Goal: Answer question/provide support

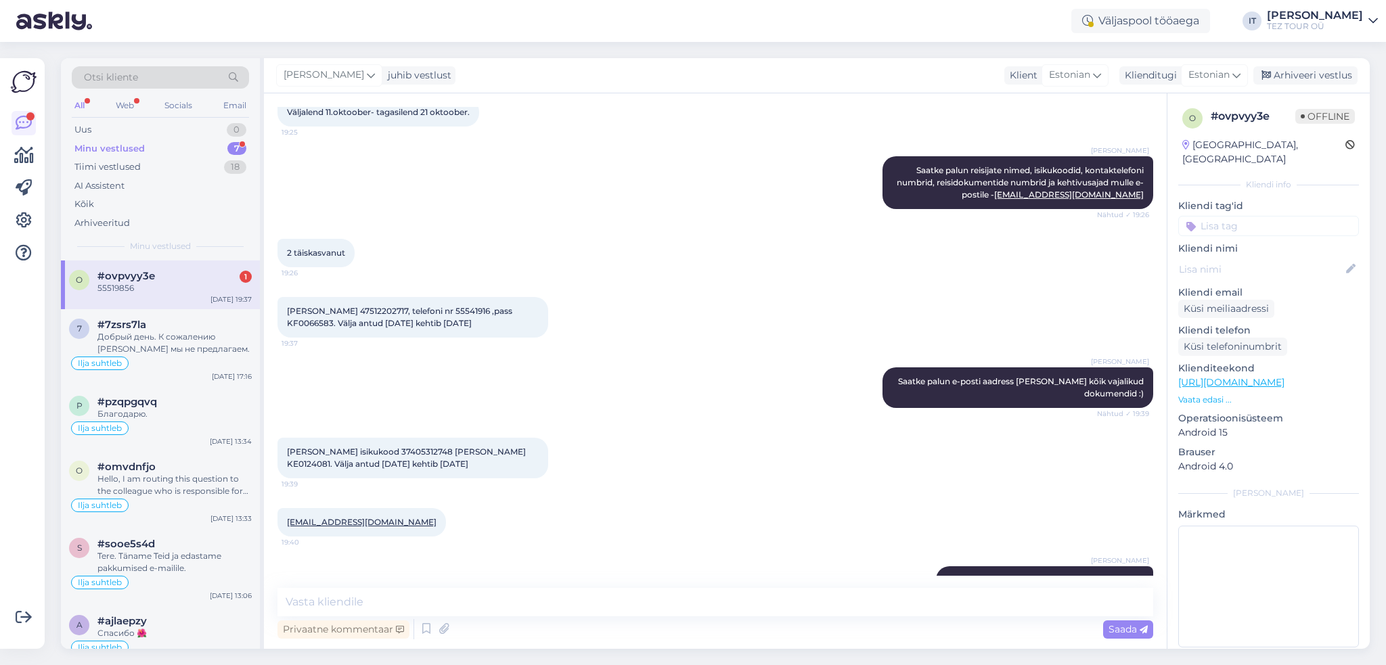
scroll to position [429, 0]
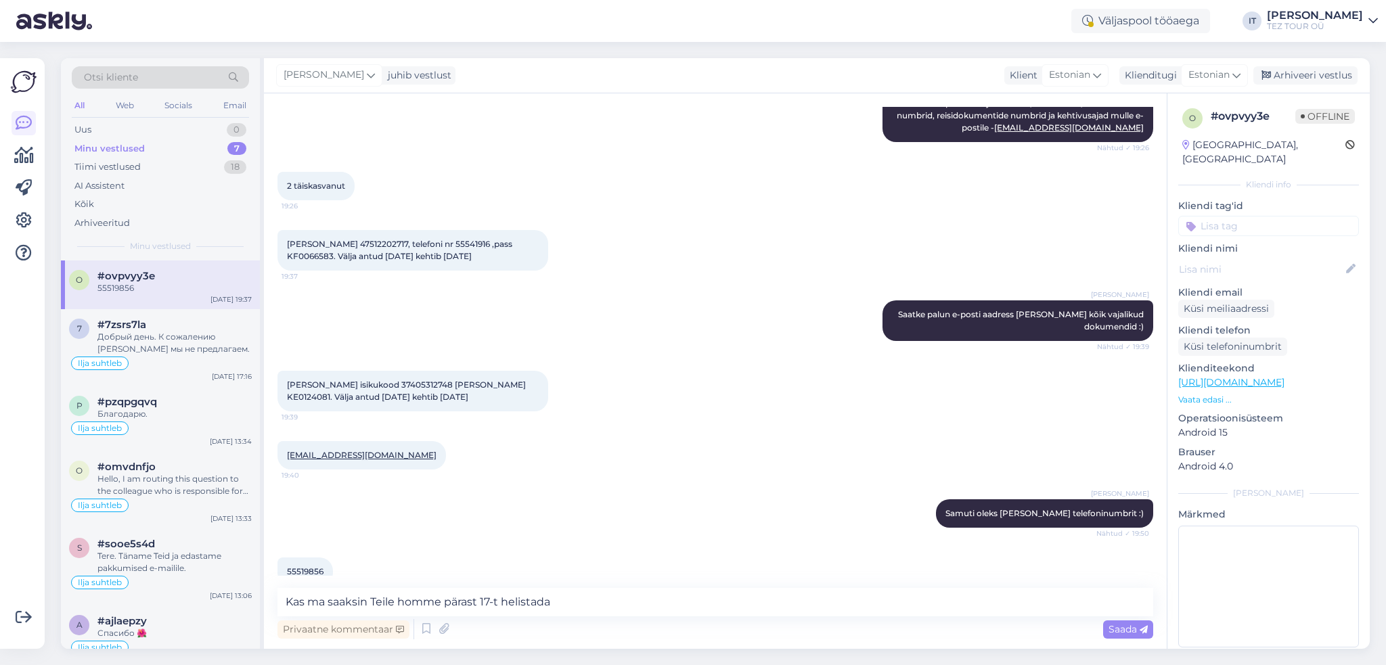
type textarea "Kas ma saaksin Teile homme pärast 17-t helistada?"
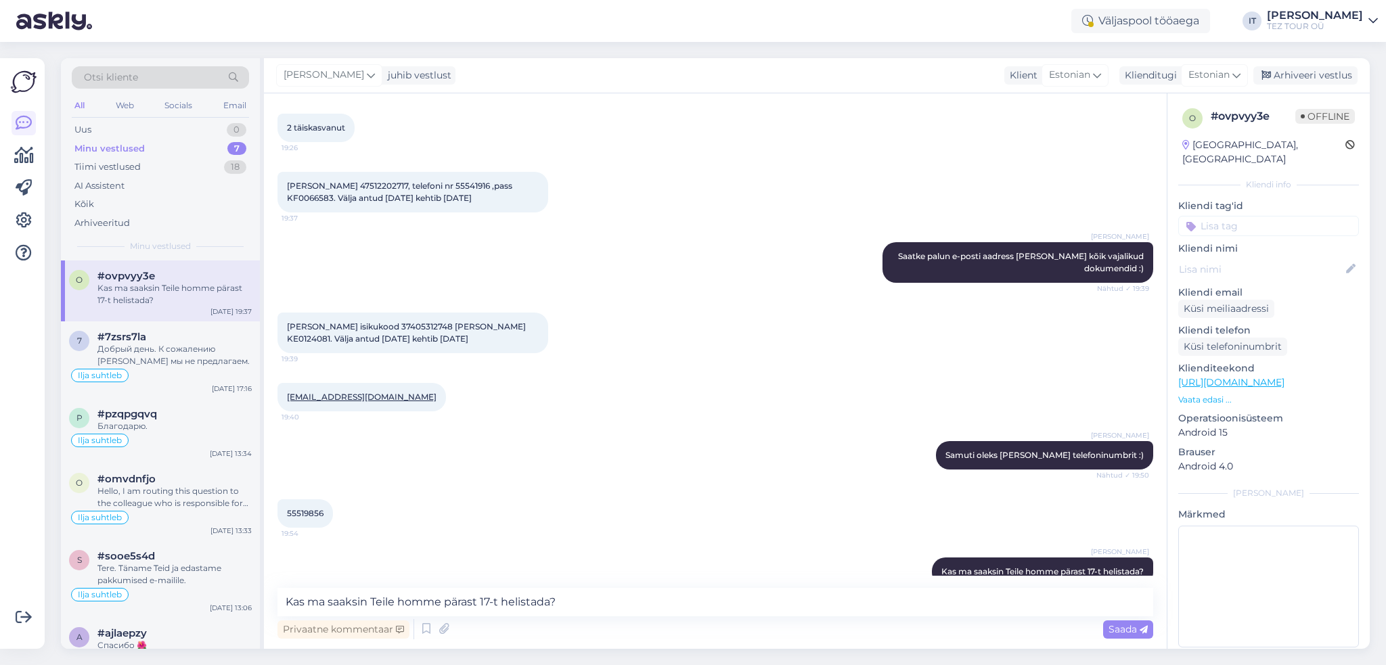
click at [1274, 216] on input at bounding box center [1268, 226] width 181 height 20
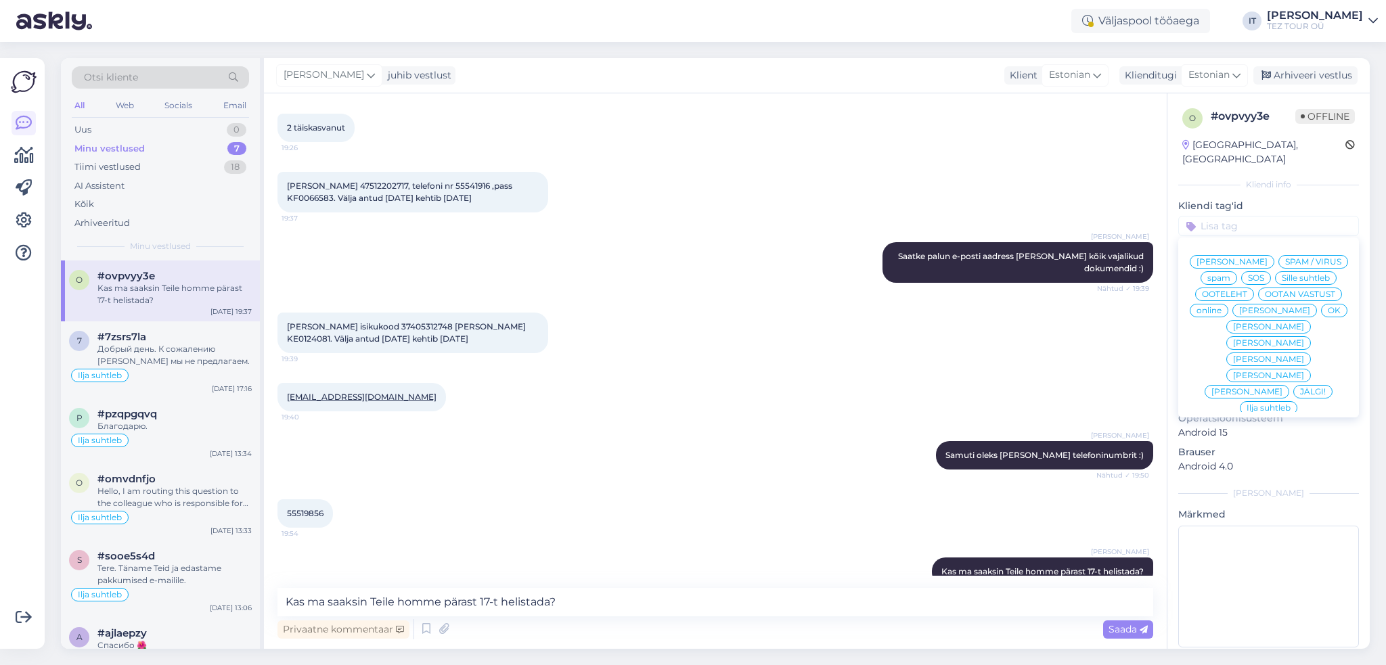
scroll to position [68, 0]
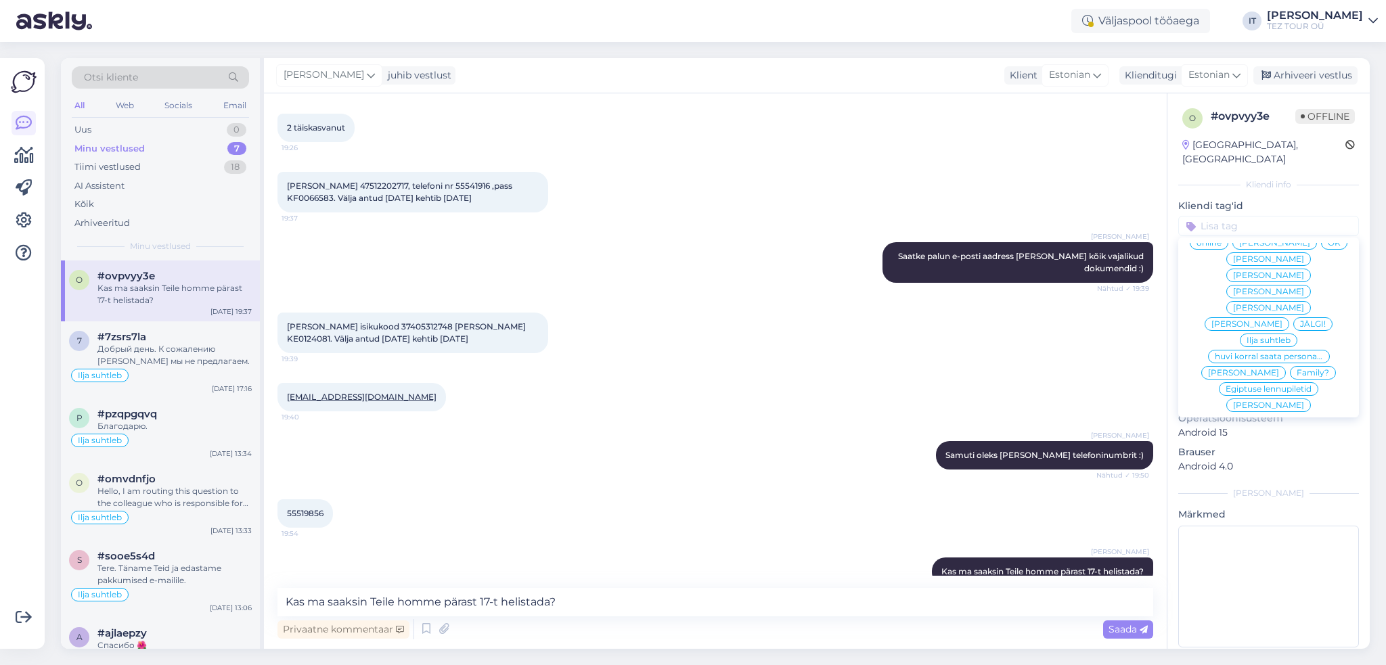
click at [1268, 338] on span "Ilja suhtleb" at bounding box center [1269, 340] width 44 height 8
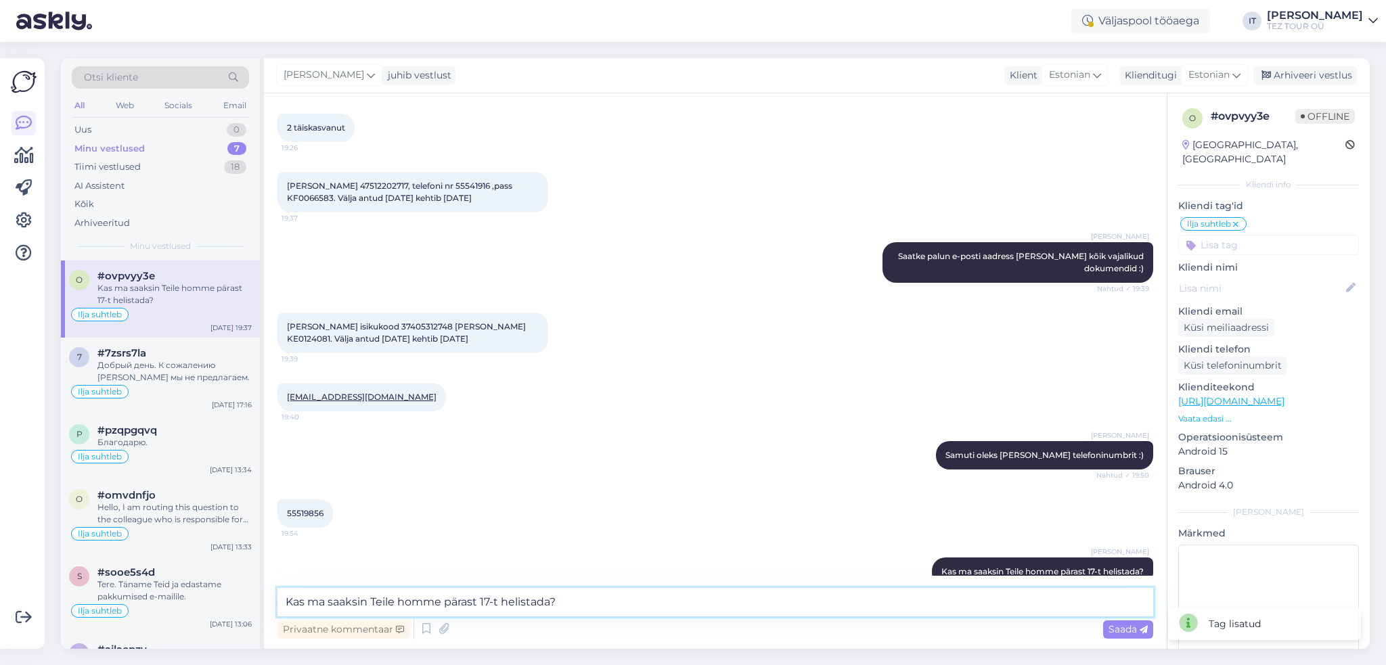
click at [485, 603] on textarea "Kas ma saaksin Teile homme pärast 17-t helistada?" at bounding box center [715, 602] width 876 height 28
click at [676, 605] on textarea "Hotell, mille olete välja valinud, on väga keskmise tasemega ja [PERSON_NAME] m…" at bounding box center [715, 602] width 876 height 28
click at [815, 594] on textarea "Hotell, mille olete välja valinud, on väga keskmise tasemega ja [PERSON_NAME] E…" at bounding box center [715, 602] width 876 height 28
type textarea "Hotell, mille olete välja valinud, on väga keskmise tasemega ja [PERSON_NAME] E…"
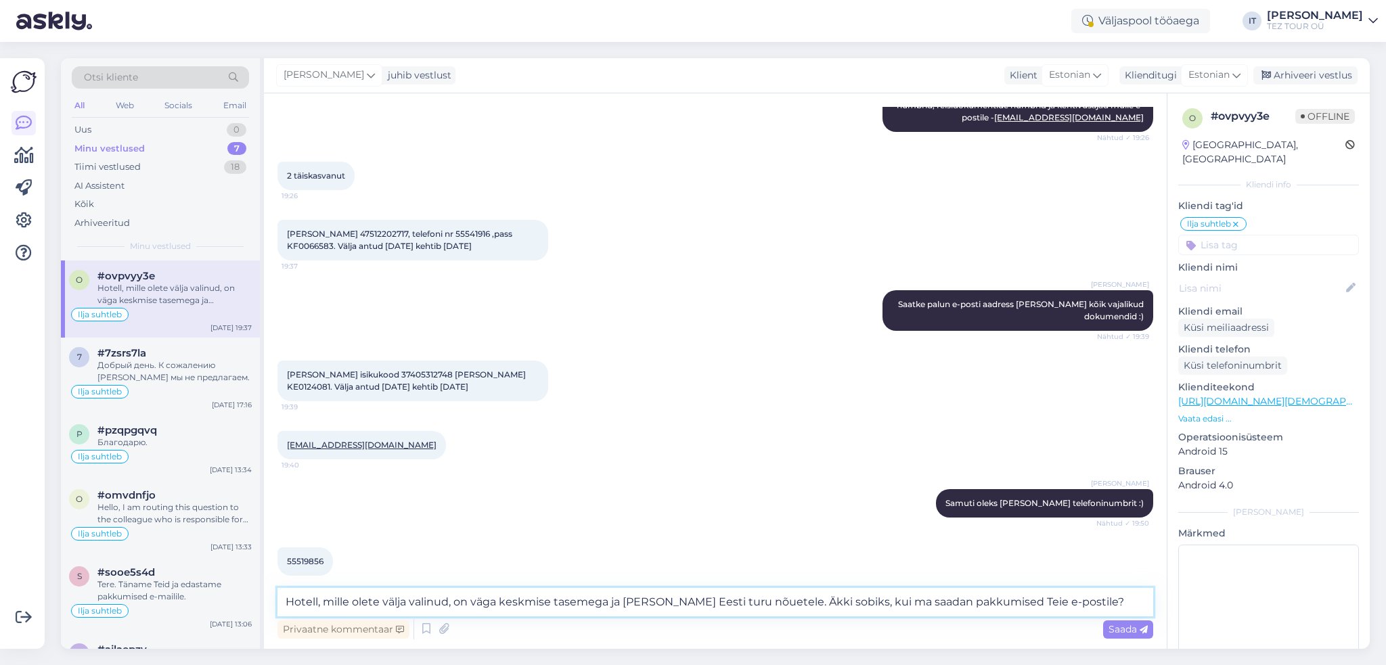
scroll to position [570, 0]
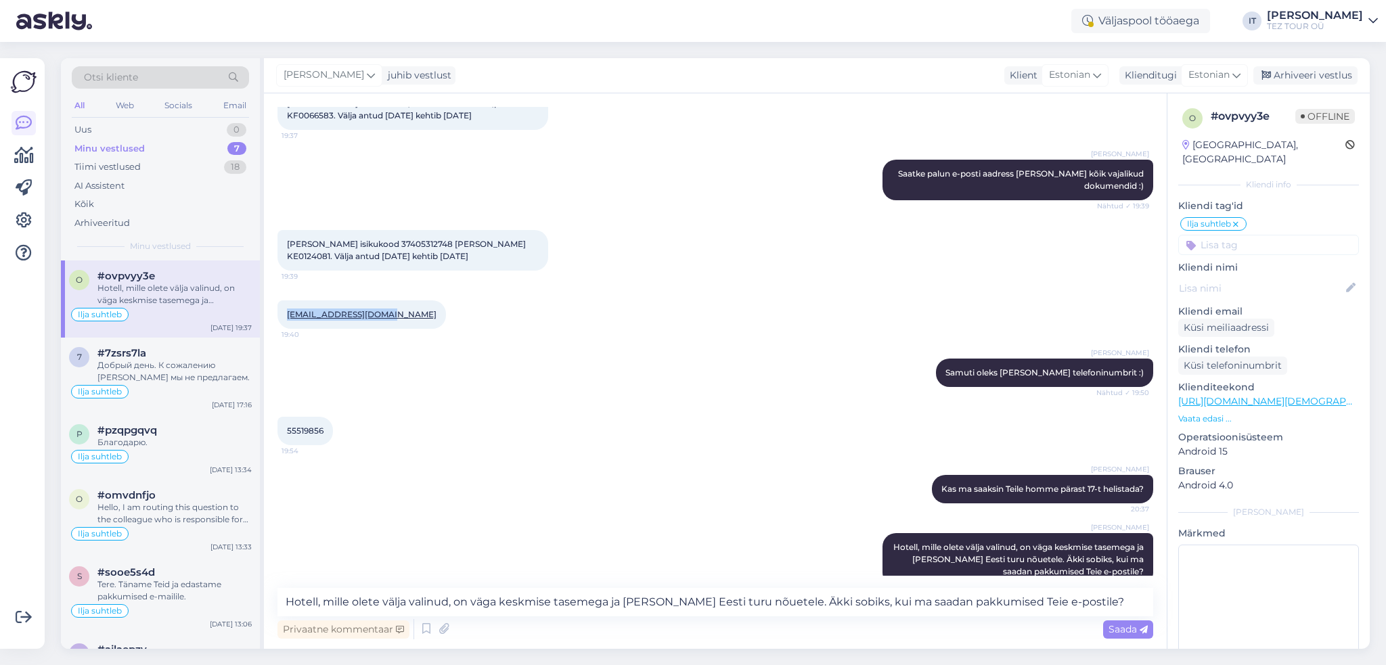
drag, startPoint x: 388, startPoint y: 292, endPoint x: 295, endPoint y: 289, distance: 92.8
click at [280, 300] on div "[EMAIL_ADDRESS][DOMAIN_NAME] 19:40" at bounding box center [361, 314] width 169 height 28
copy link "[EMAIL_ADDRESS][DOMAIN_NAME]"
click at [162, 353] on div "#7zsrs7la" at bounding box center [174, 353] width 154 height 12
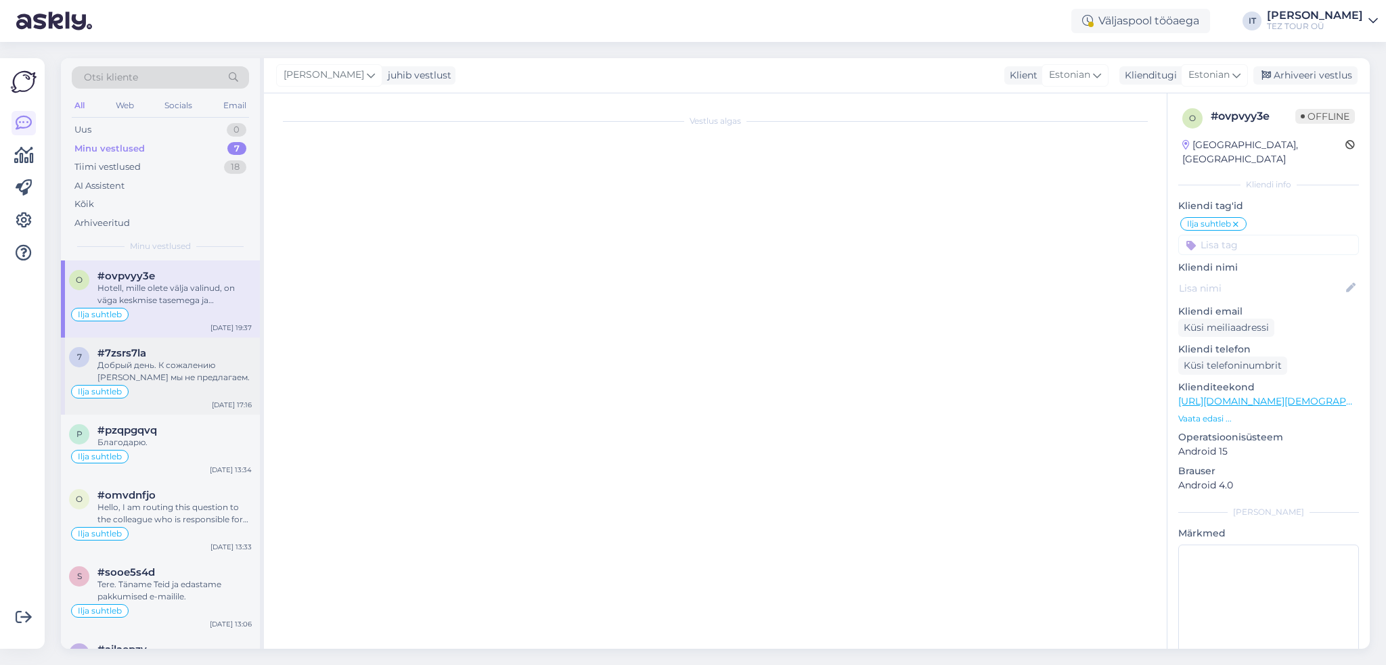
scroll to position [0, 0]
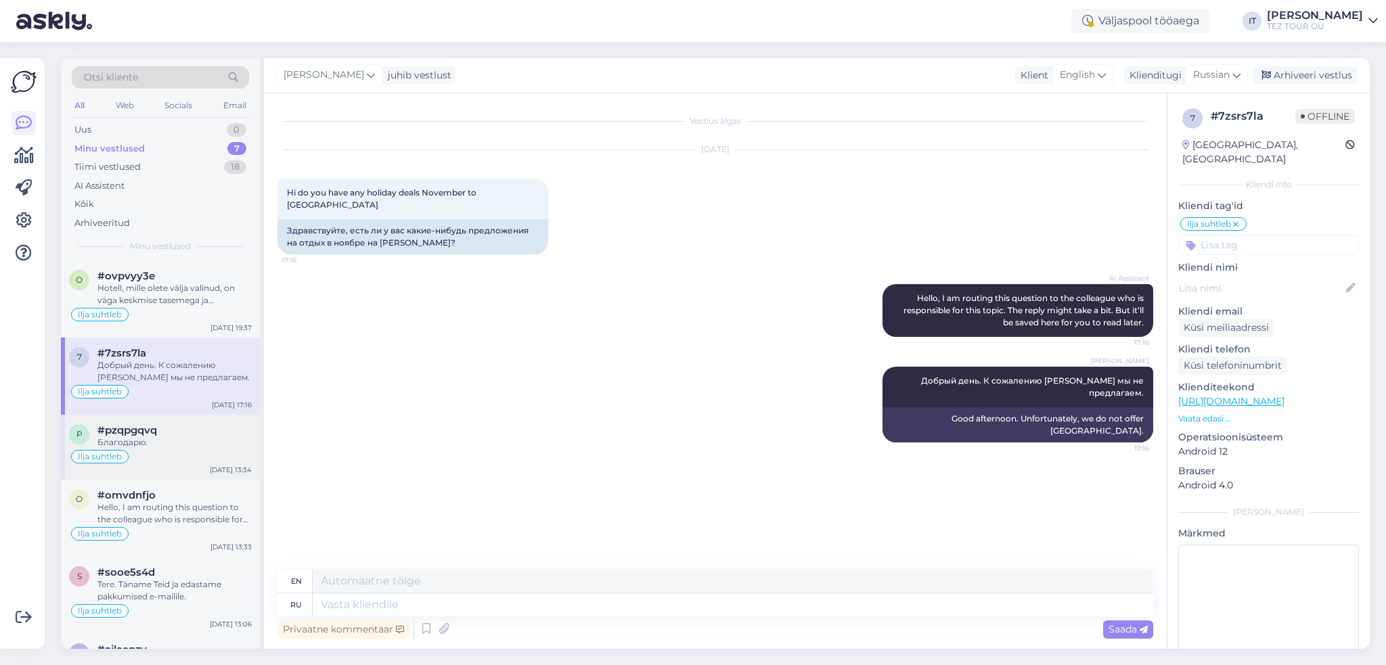
click at [206, 461] on div "Ilja suhtleb" at bounding box center [160, 457] width 183 height 16
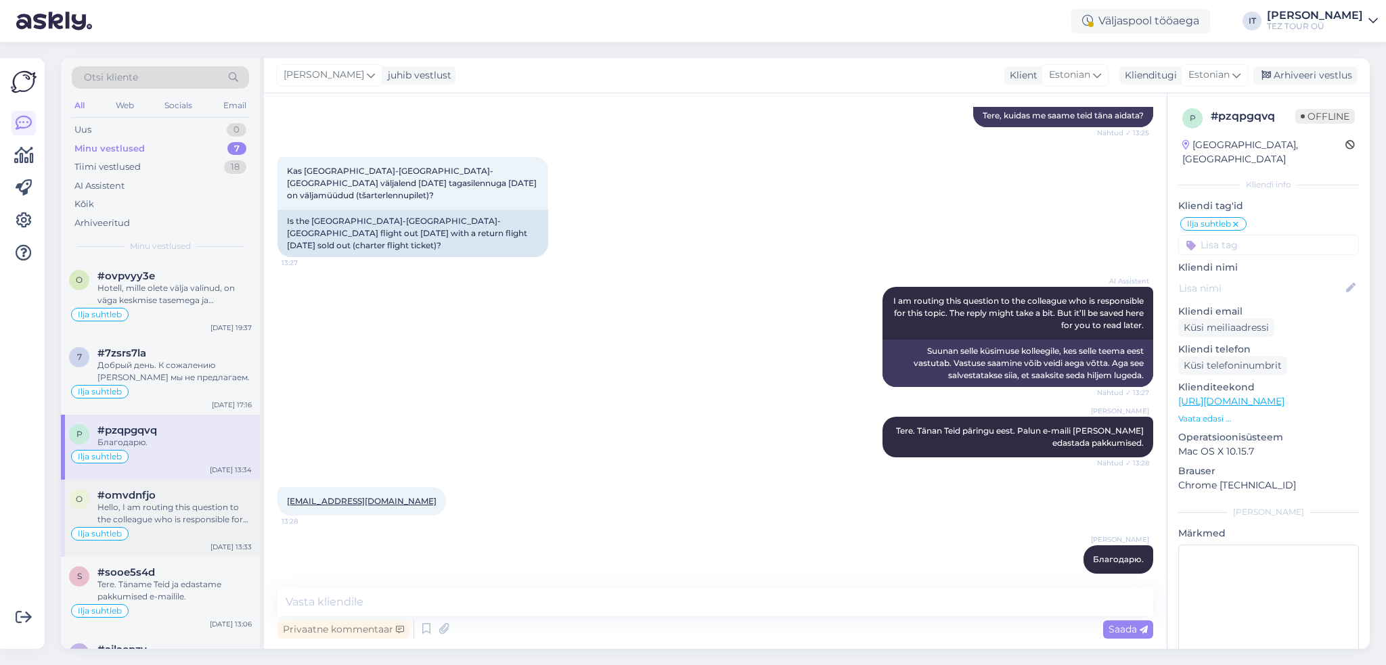
click at [185, 506] on div "Hello, I am routing this question to the colleague who is responsible for this …" at bounding box center [174, 513] width 154 height 24
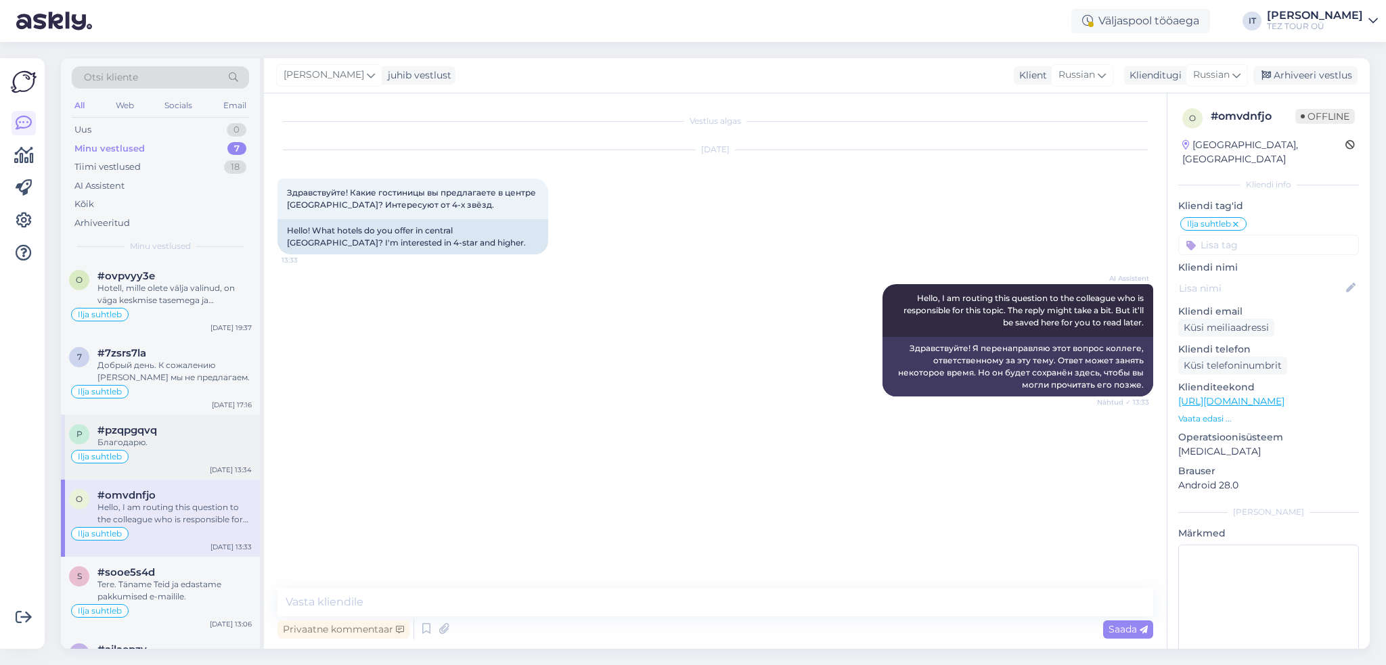
click at [189, 460] on div "Ilja suhtleb" at bounding box center [160, 457] width 183 height 16
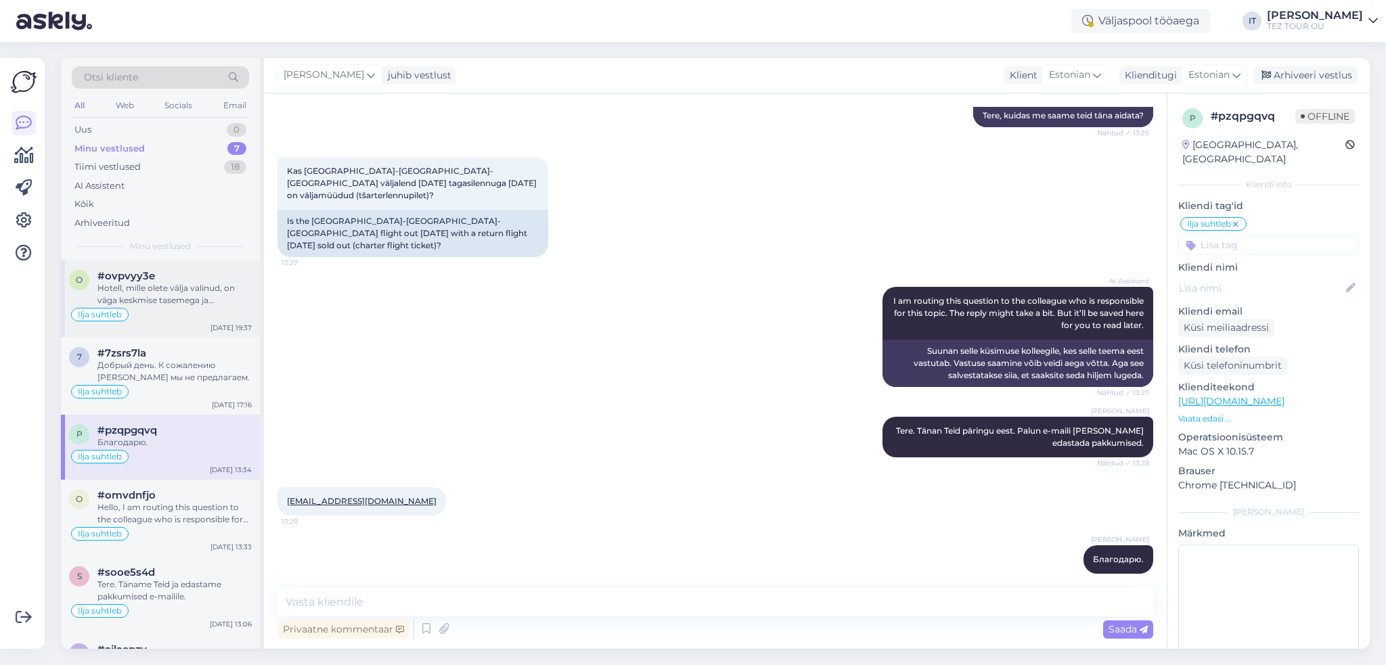
drag, startPoint x: 193, startPoint y: 300, endPoint x: 192, endPoint y: 357, distance: 57.5
click at [193, 302] on div "Hotell, mille olete välja valinud, on väga keskmise tasemega ja [PERSON_NAME] E…" at bounding box center [174, 294] width 154 height 24
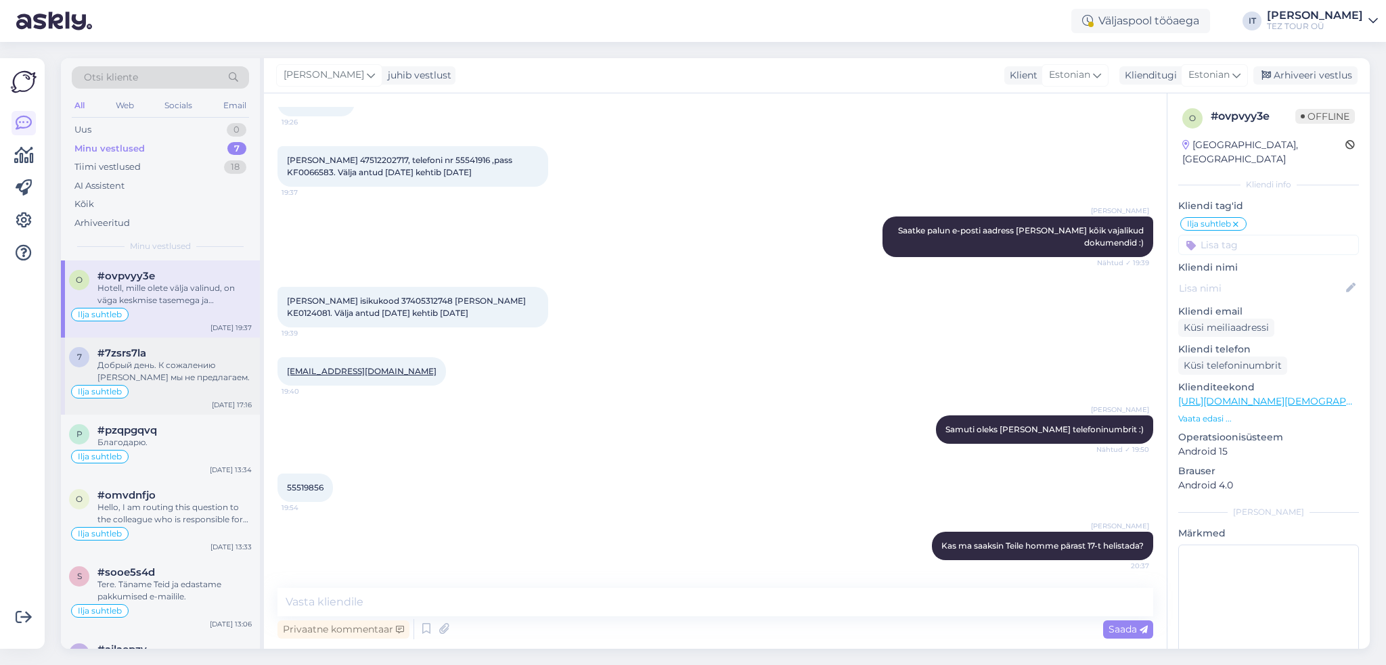
click at [192, 357] on div "#7zsrs7la" at bounding box center [174, 353] width 154 height 12
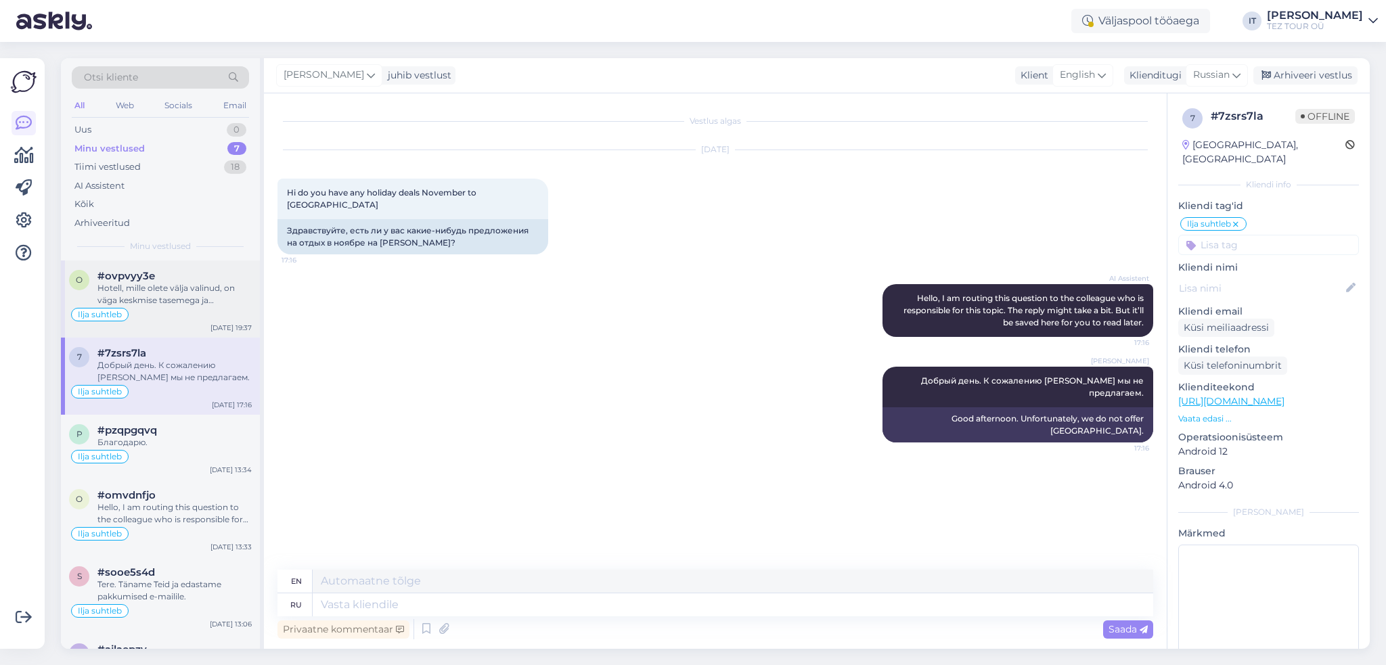
click at [204, 284] on div "Hotell, mille olete välja valinud, on väga keskmise tasemega ja [PERSON_NAME] E…" at bounding box center [174, 294] width 154 height 24
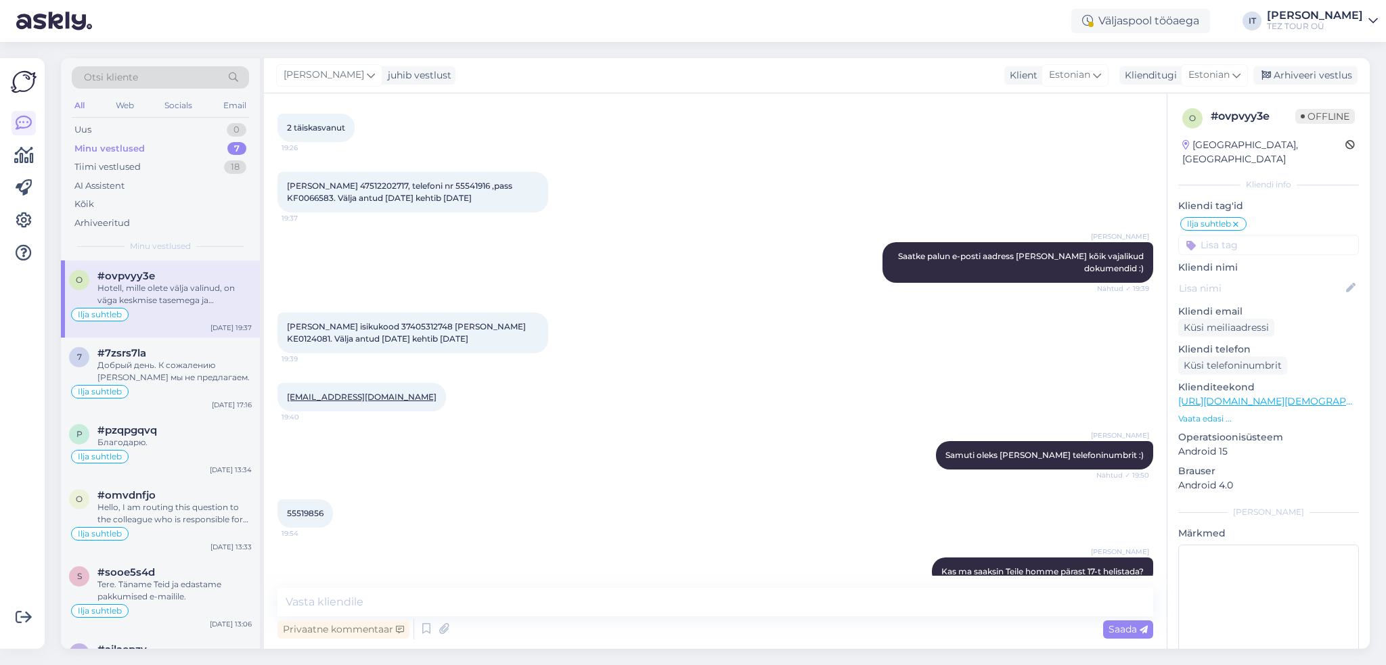
scroll to position [445, 0]
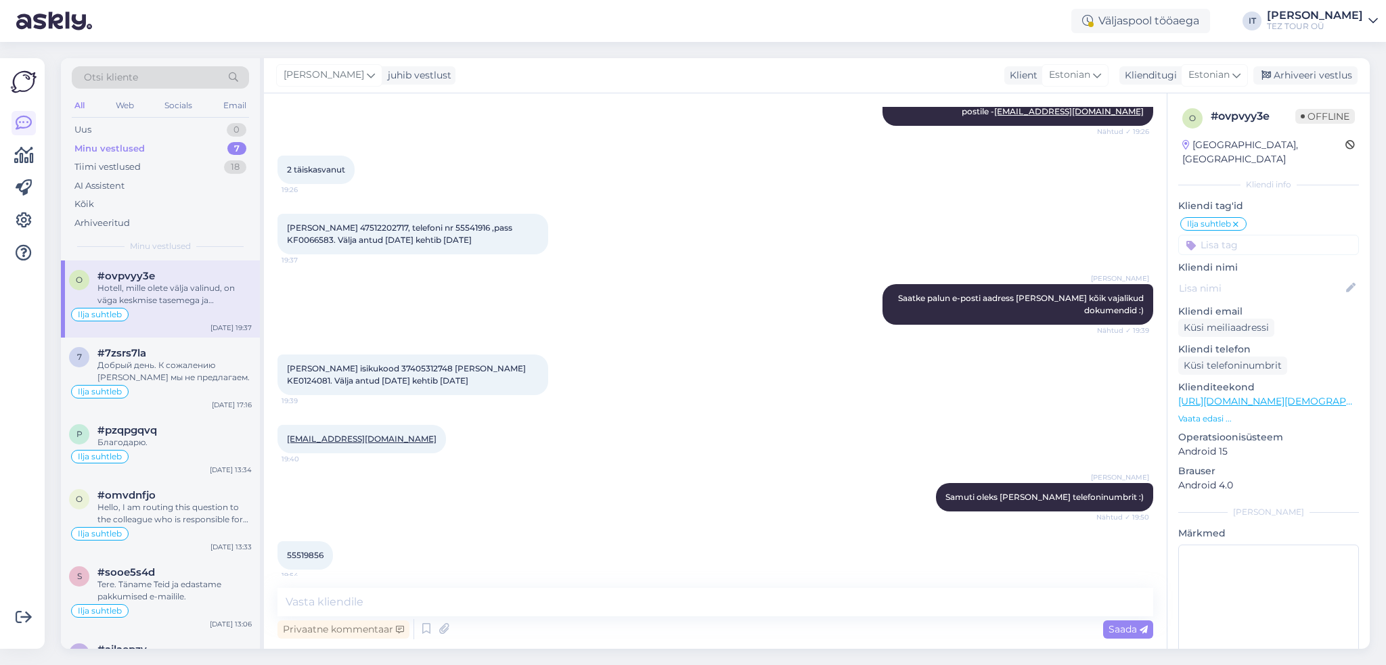
click at [309, 550] on span "55519856" at bounding box center [305, 555] width 37 height 10
copy div "55519856 19:54"
